Goal: Information Seeking & Learning: Learn about a topic

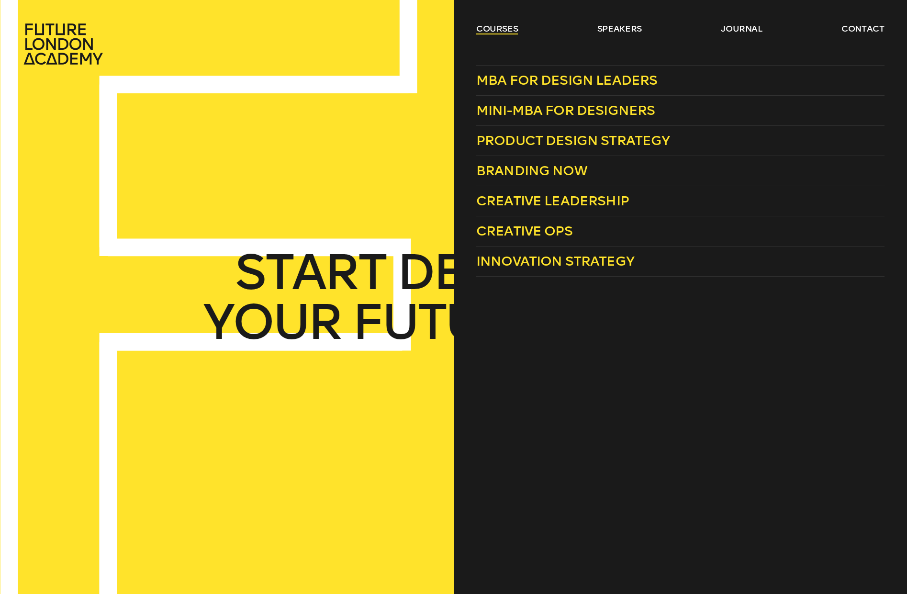
click at [498, 33] on link "courses" at bounding box center [497, 28] width 42 height 11
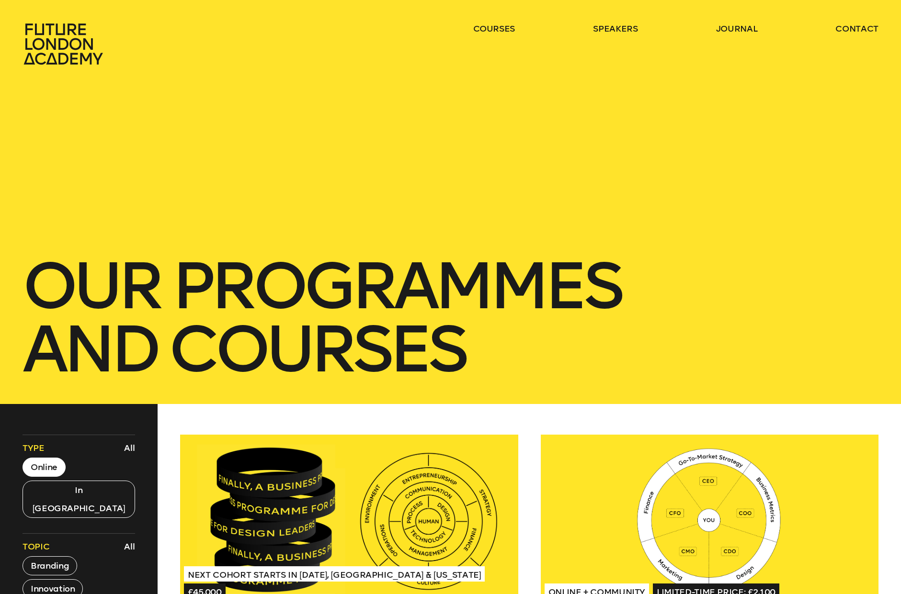
click at [51, 469] on button "Online" at bounding box center [44, 467] width 43 height 19
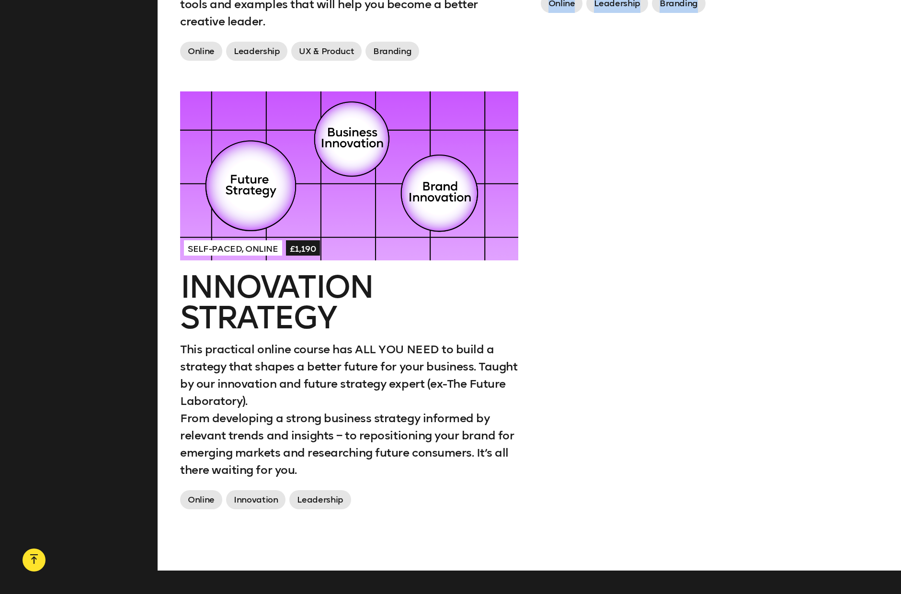
scroll to position [1552, 0]
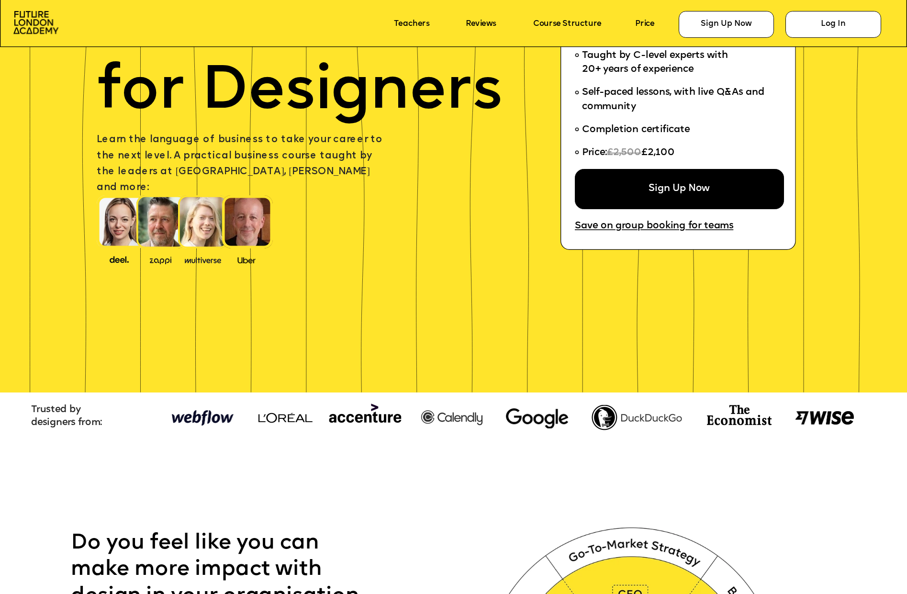
scroll to position [112, 0]
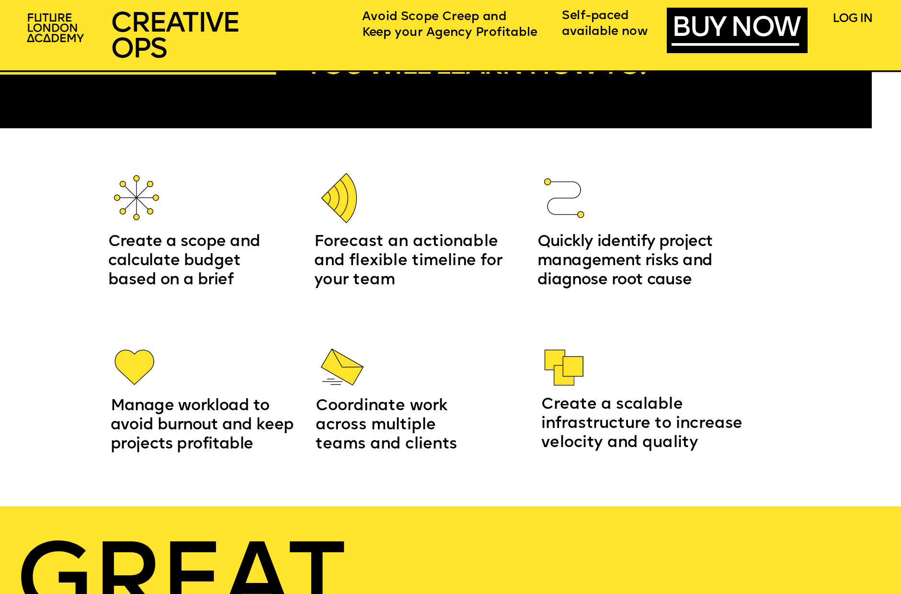
scroll to position [1458, 0]
